Goal: Navigation & Orientation: Find specific page/section

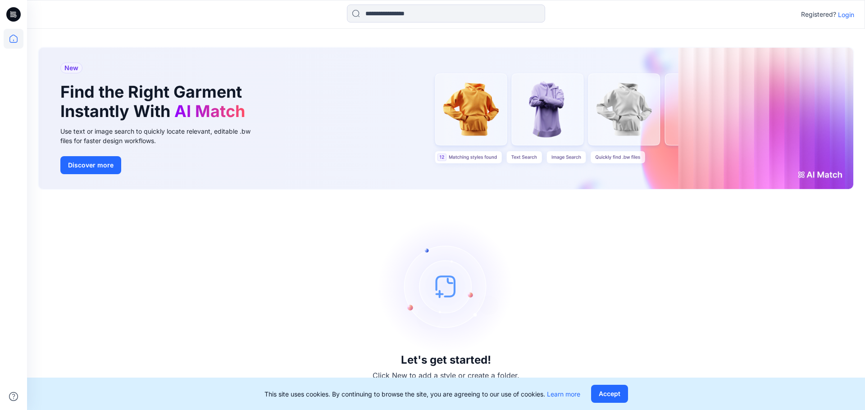
click at [844, 17] on p "Login" at bounding box center [846, 14] width 16 height 9
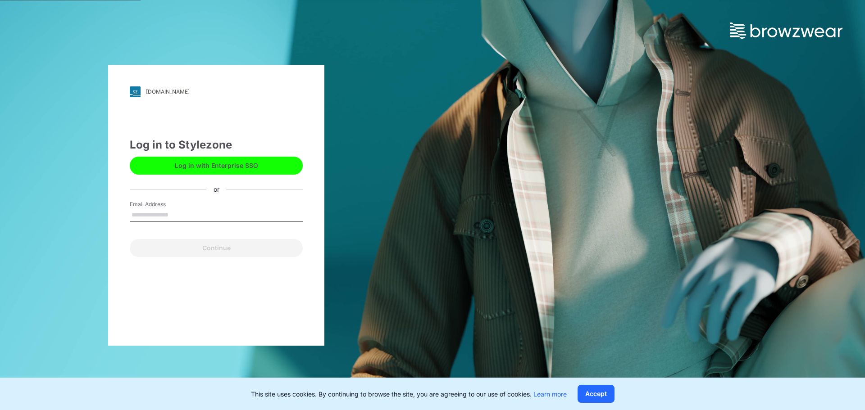
click at [209, 213] on input "Email Address" at bounding box center [216, 215] width 173 height 14
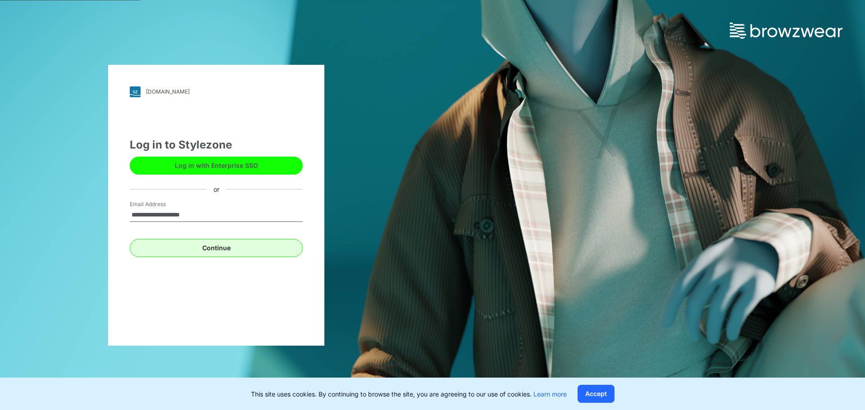
type input "**********"
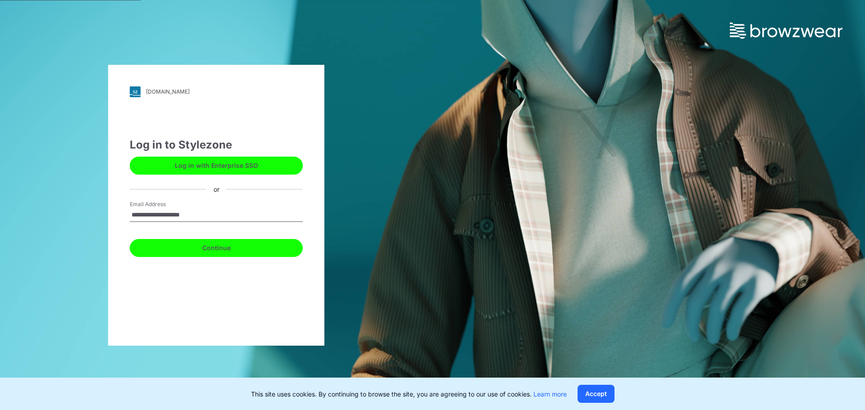
click at [225, 243] on button "Continue" at bounding box center [216, 248] width 173 height 18
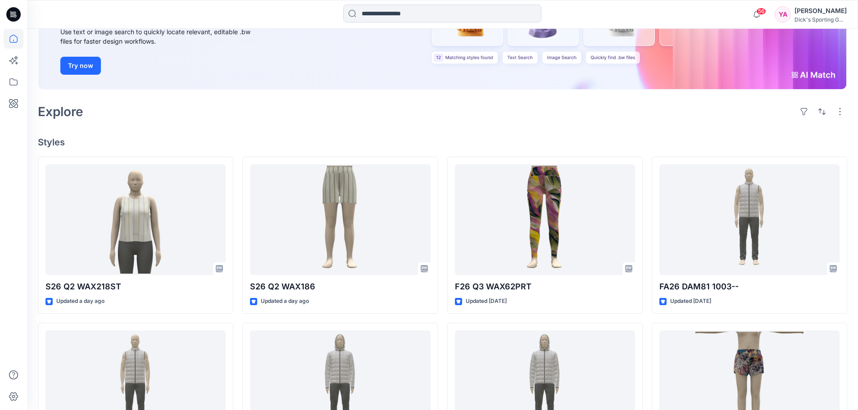
scroll to position [135, 0]
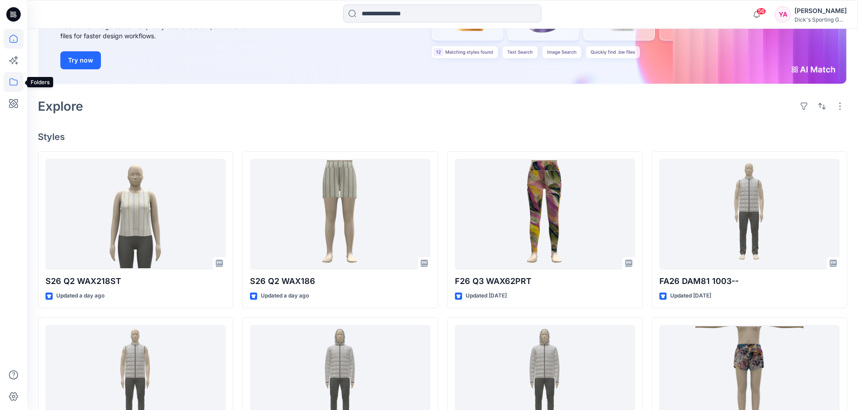
click at [15, 81] on icon at bounding box center [14, 82] width 20 height 20
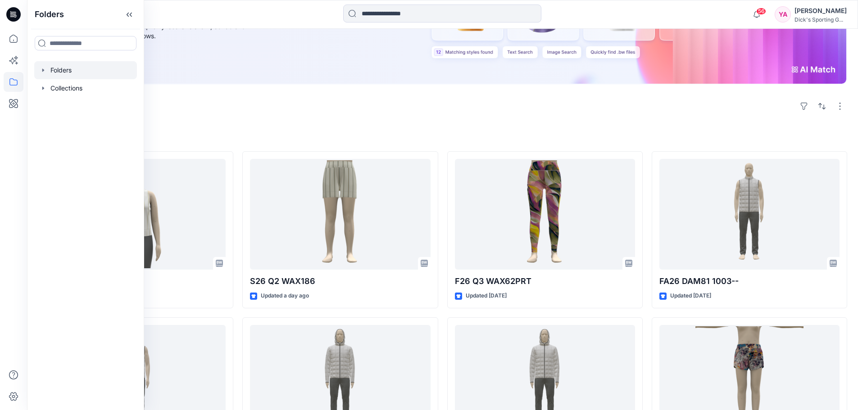
click at [89, 76] on div at bounding box center [85, 70] width 103 height 18
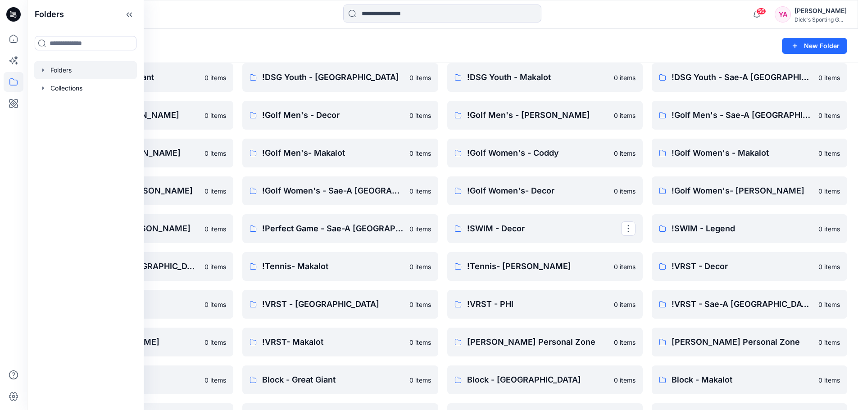
scroll to position [315, 0]
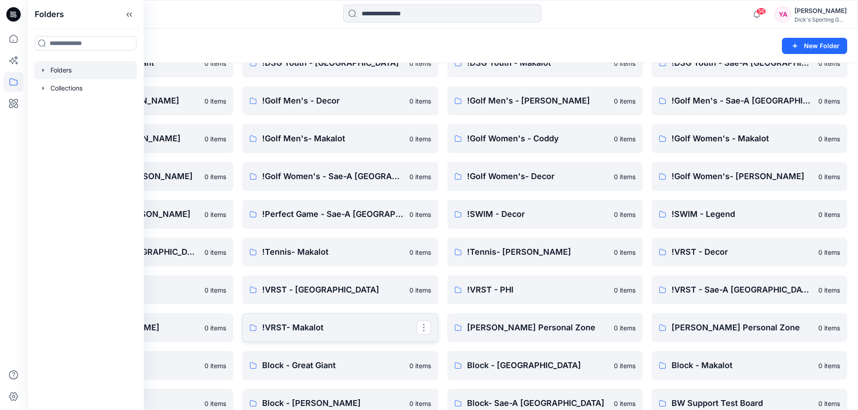
click at [309, 322] on p "!VRST- Makalot" at bounding box center [339, 327] width 154 height 13
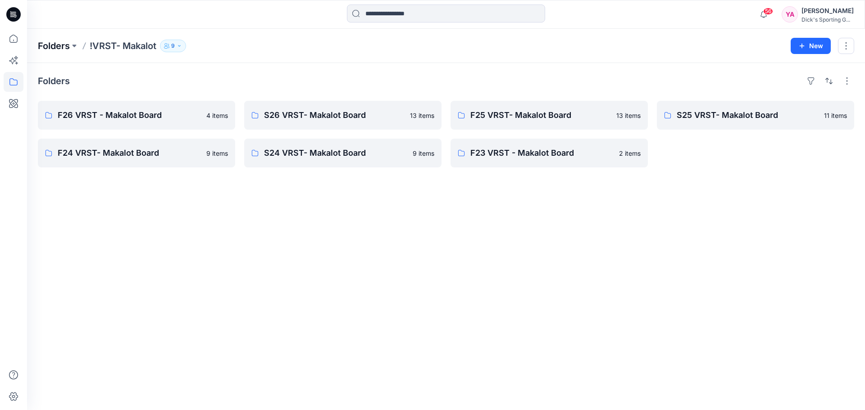
click at [57, 42] on p "Folders" at bounding box center [54, 46] width 32 height 13
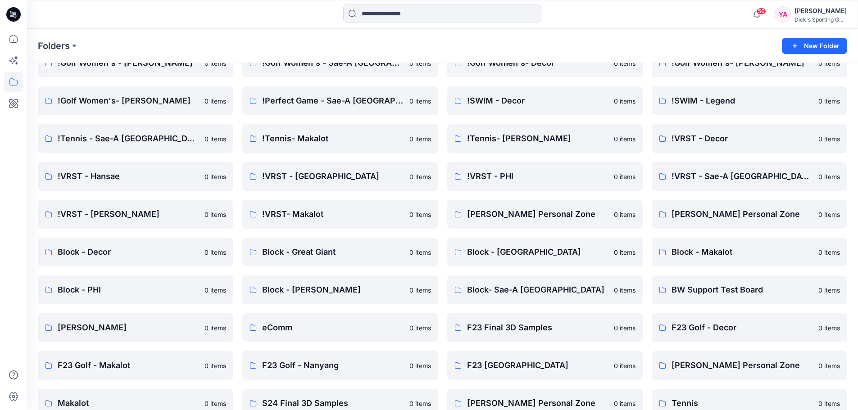
scroll to position [450, 0]
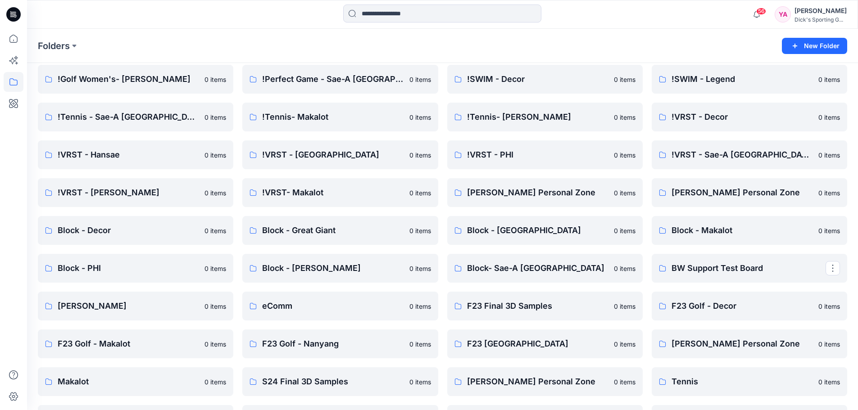
click at [581, 41] on div "Folders" at bounding box center [407, 46] width 739 height 13
click at [578, 24] on div at bounding box center [442, 15] width 415 height 20
